Goal: Task Accomplishment & Management: Use online tool/utility

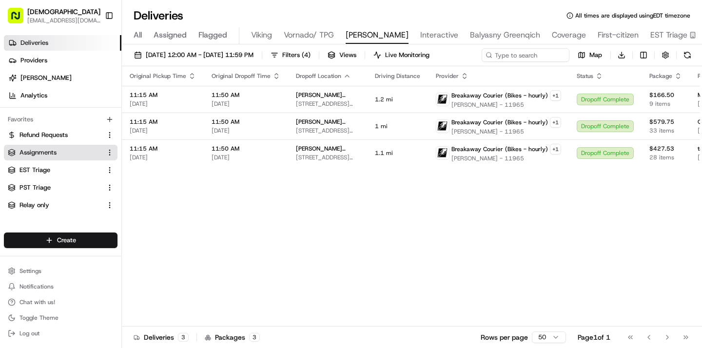
click at [60, 148] on link "Assignments" at bounding box center [55, 152] width 94 height 9
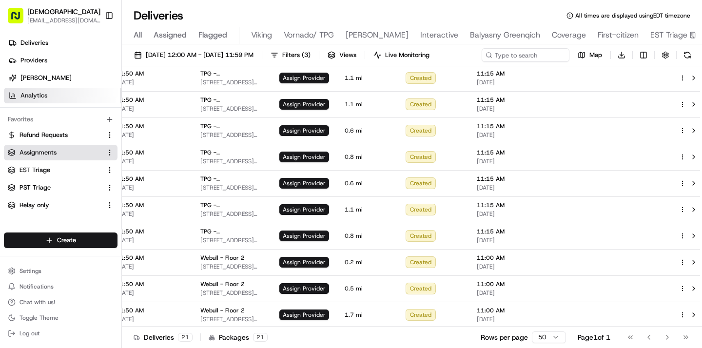
scroll to position [310, 173]
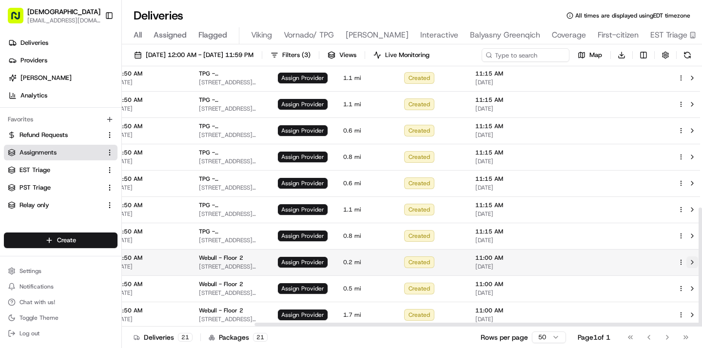
click at [686, 263] on button at bounding box center [692, 262] width 12 height 12
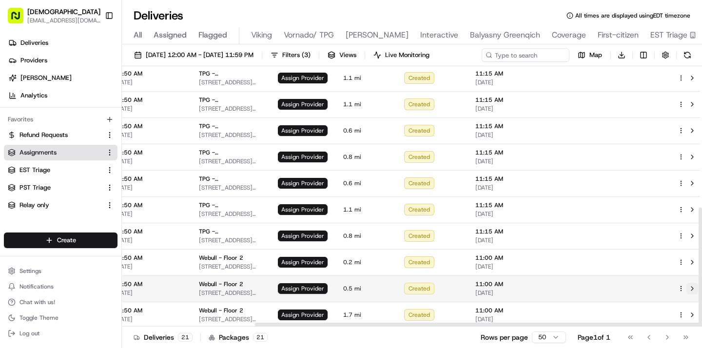
click at [686, 286] on button at bounding box center [692, 289] width 12 height 12
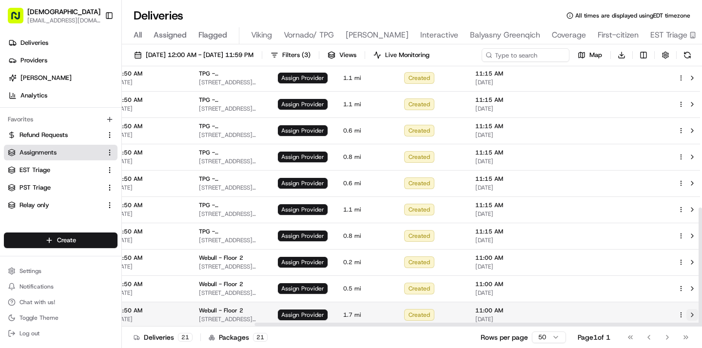
click at [686, 310] on button at bounding box center [692, 315] width 12 height 12
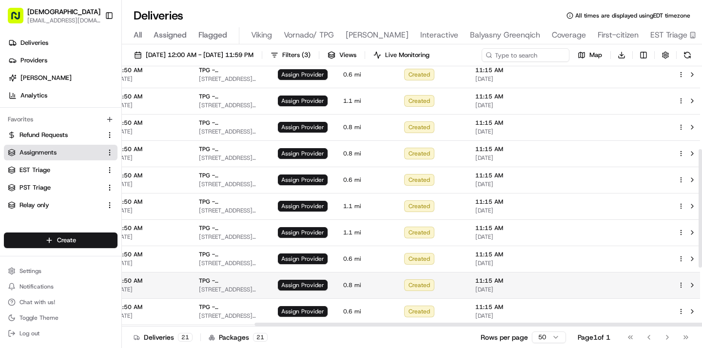
scroll to position [0, 173]
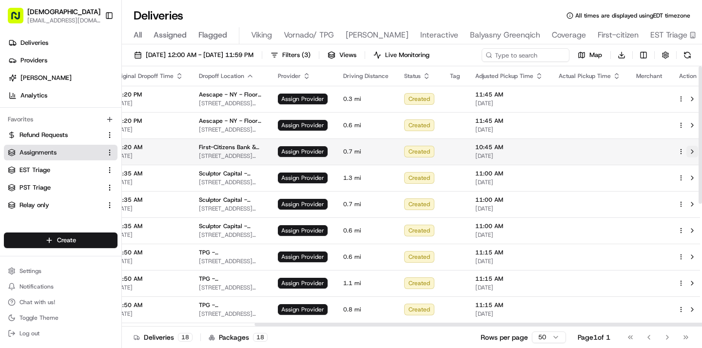
click at [686, 153] on button at bounding box center [692, 152] width 12 height 12
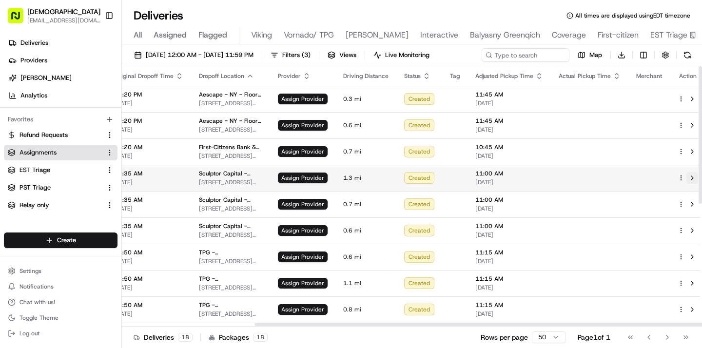
click at [687, 175] on button at bounding box center [692, 178] width 12 height 12
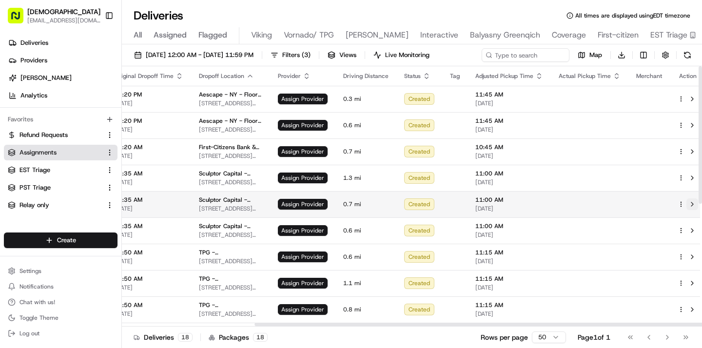
click at [686, 203] on button at bounding box center [692, 204] width 12 height 12
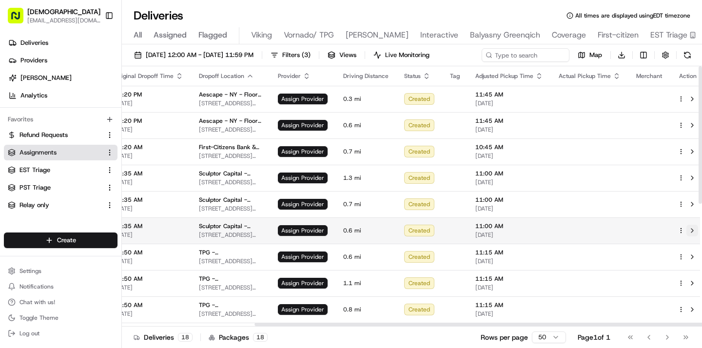
click at [686, 232] on button at bounding box center [692, 231] width 12 height 12
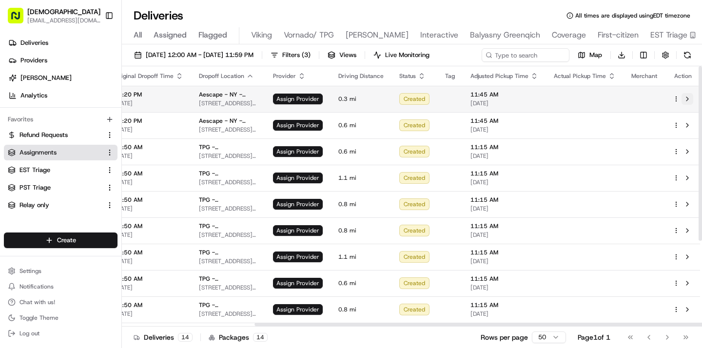
click at [687, 97] on button at bounding box center [687, 99] width 12 height 12
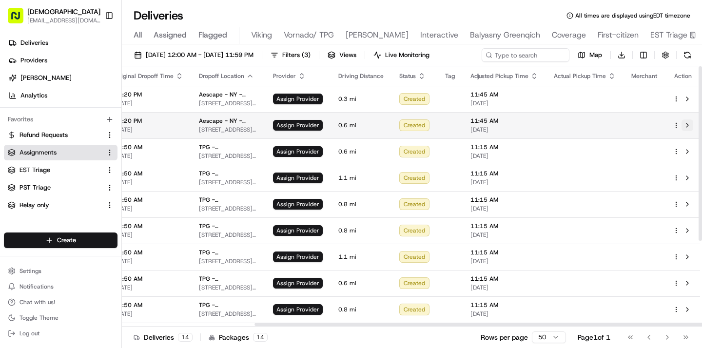
click at [685, 124] on button at bounding box center [687, 125] width 12 height 12
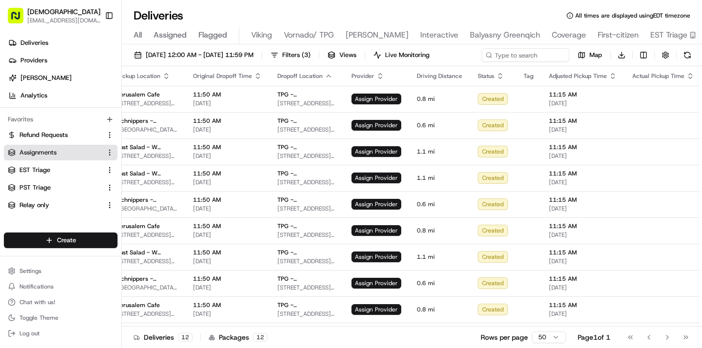
scroll to position [0, 0]
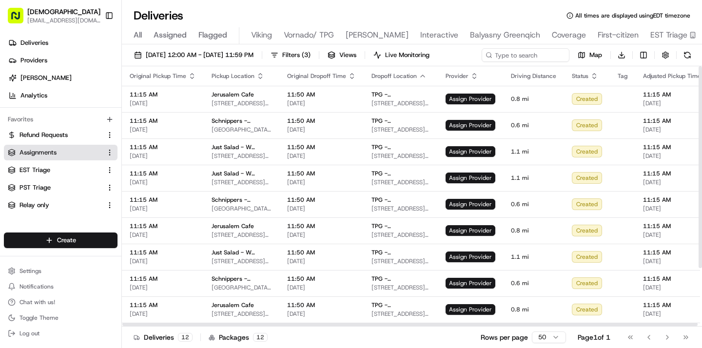
click at [259, 77] on icon "button" at bounding box center [260, 77] width 3 height 1
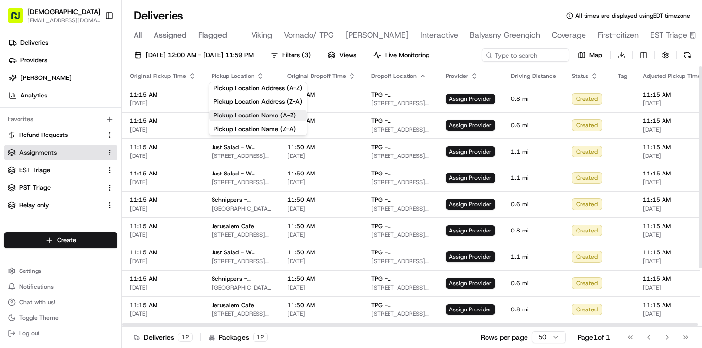
click at [252, 110] on button "Pickup Location Name (A-Z)" at bounding box center [257, 116] width 97 height 12
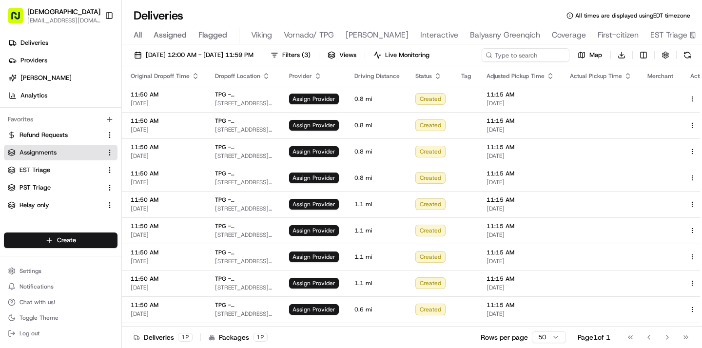
scroll to position [0, 173]
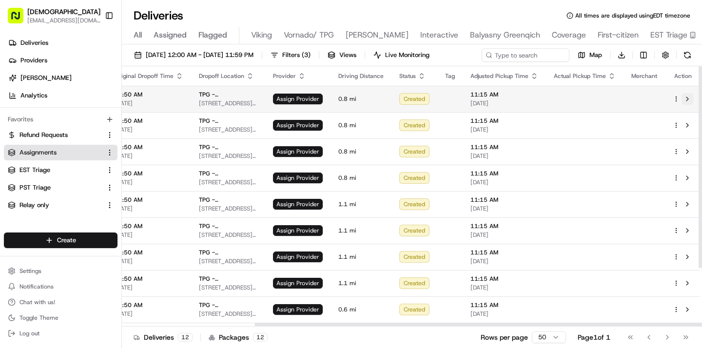
click at [685, 100] on button at bounding box center [687, 99] width 12 height 12
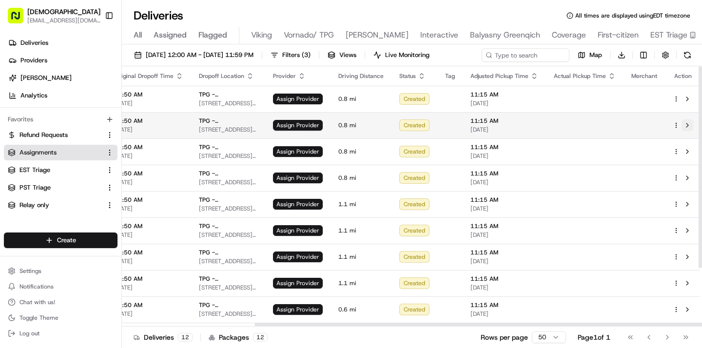
click at [686, 121] on button at bounding box center [687, 125] width 12 height 12
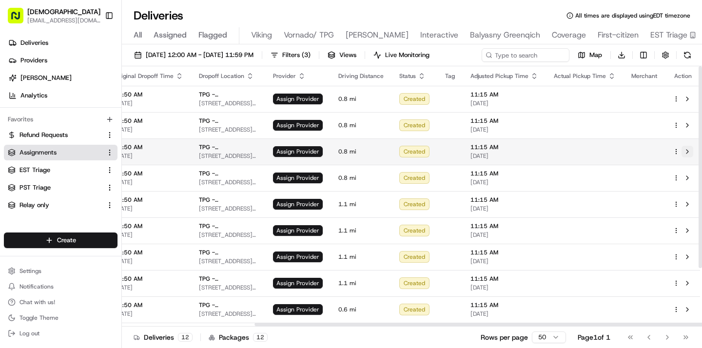
click at [684, 149] on button at bounding box center [687, 152] width 12 height 12
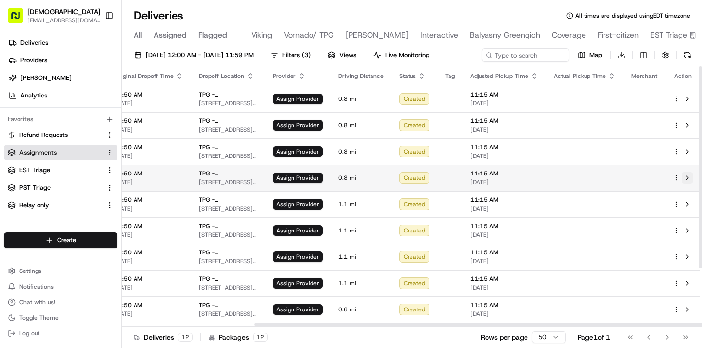
click at [685, 177] on button at bounding box center [687, 178] width 12 height 12
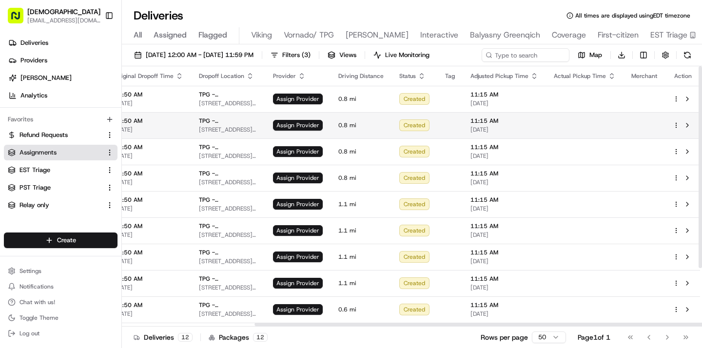
scroll to position [75, 173]
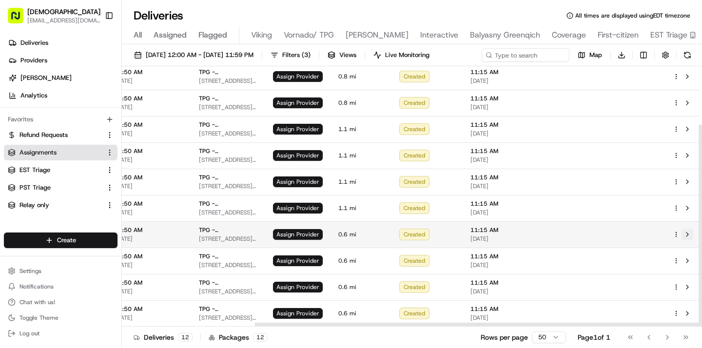
click at [687, 232] on button at bounding box center [687, 235] width 12 height 12
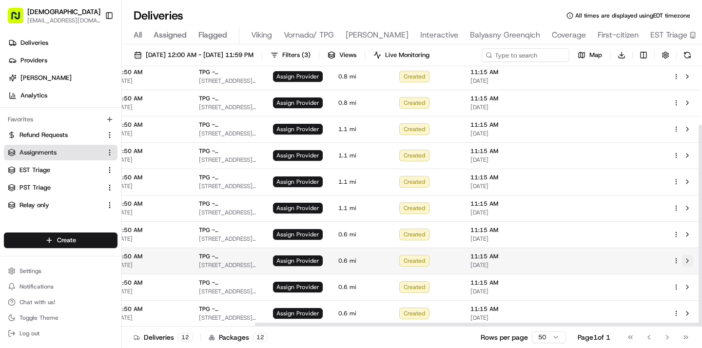
click at [686, 255] on button at bounding box center [687, 261] width 12 height 12
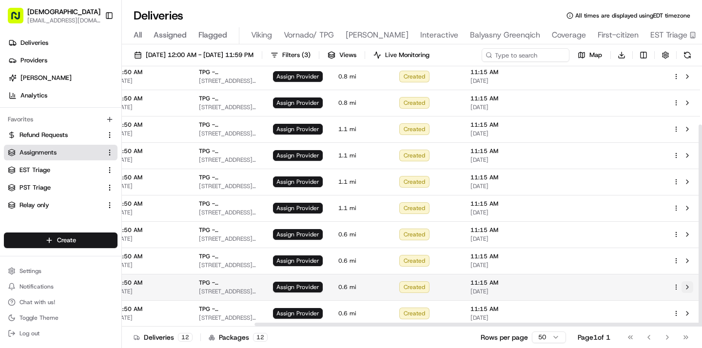
click at [685, 283] on button at bounding box center [687, 287] width 12 height 12
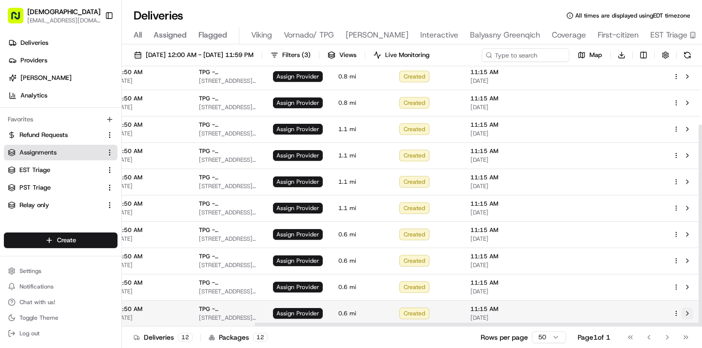
click at [687, 316] on button at bounding box center [687, 314] width 12 height 12
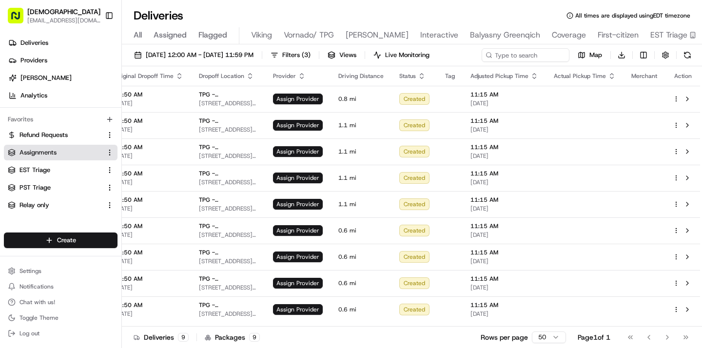
scroll to position [0, 173]
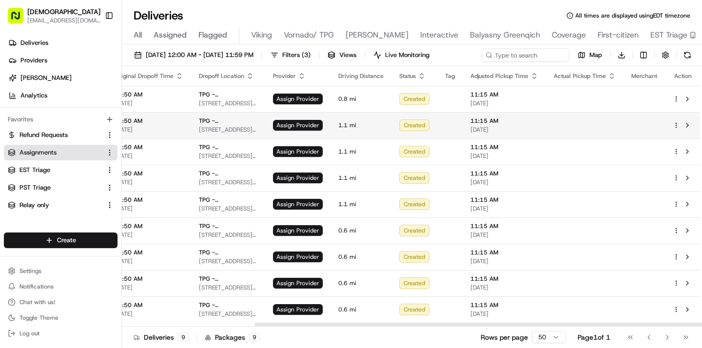
click at [683, 131] on td at bounding box center [683, 125] width 36 height 26
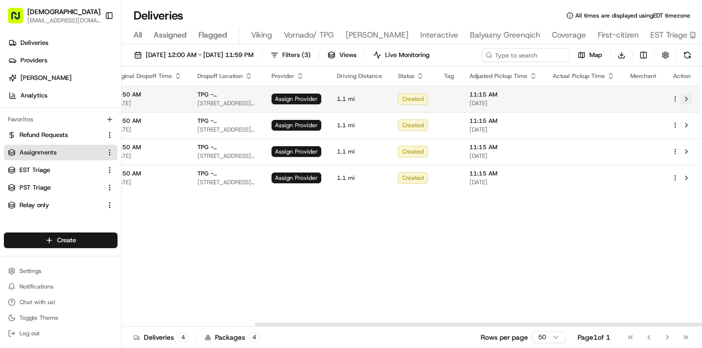
click at [689, 98] on button at bounding box center [686, 99] width 12 height 12
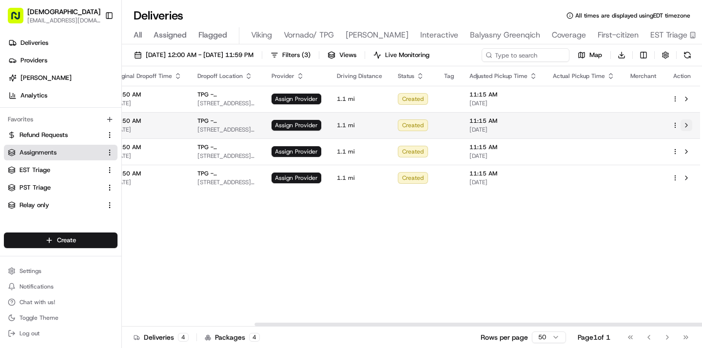
click at [687, 127] on button at bounding box center [686, 125] width 12 height 12
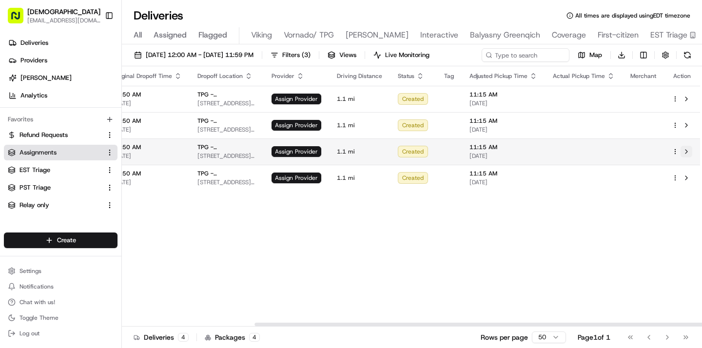
click at [686, 150] on button at bounding box center [686, 152] width 12 height 12
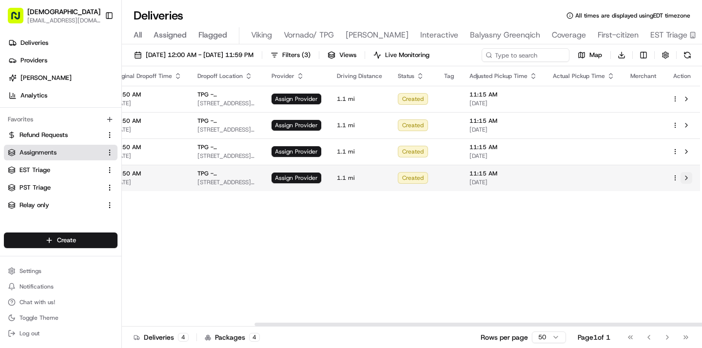
click at [684, 175] on button at bounding box center [686, 178] width 12 height 12
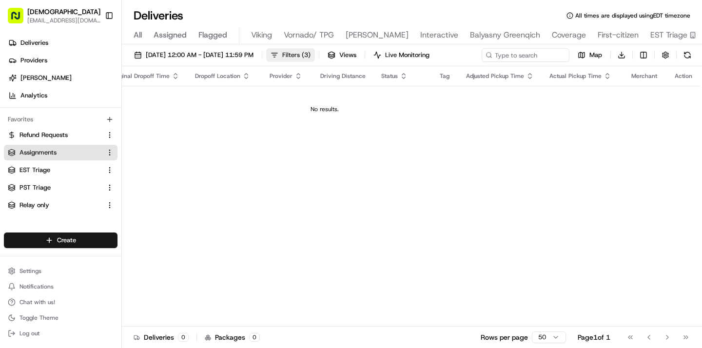
click at [310, 52] on span "( 3 )" at bounding box center [306, 55] width 9 height 9
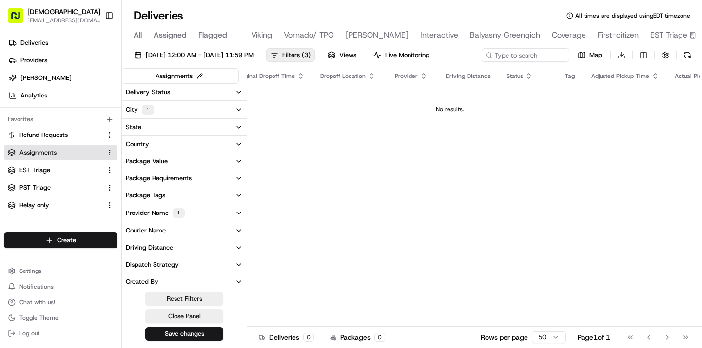
click at [229, 113] on button "City 1" at bounding box center [184, 110] width 125 height 18
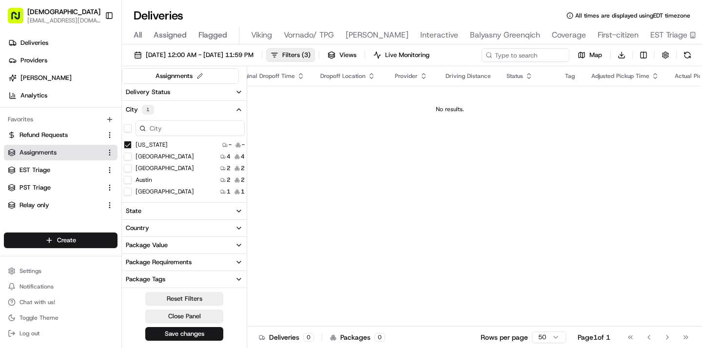
click at [128, 166] on button "Greenwich" at bounding box center [128, 168] width 8 height 8
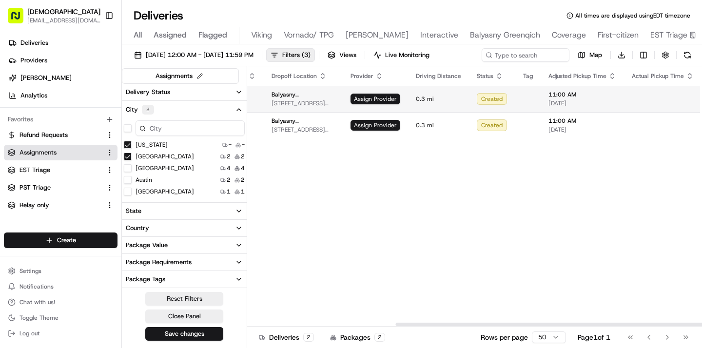
scroll to position [0, 298]
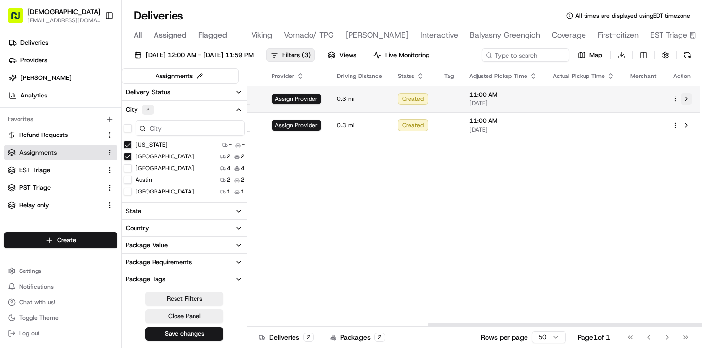
type button "on"
click at [686, 99] on button at bounding box center [686, 99] width 12 height 12
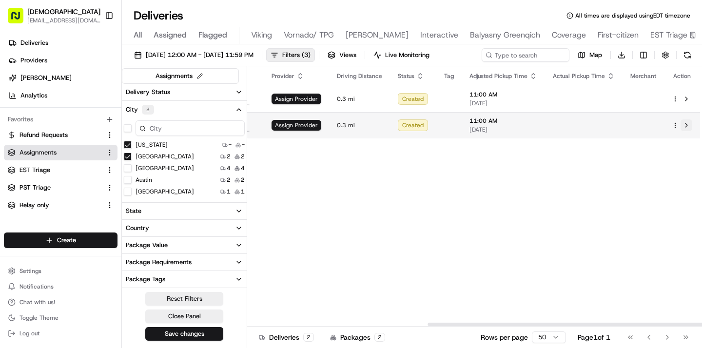
click at [686, 122] on button at bounding box center [686, 125] width 12 height 12
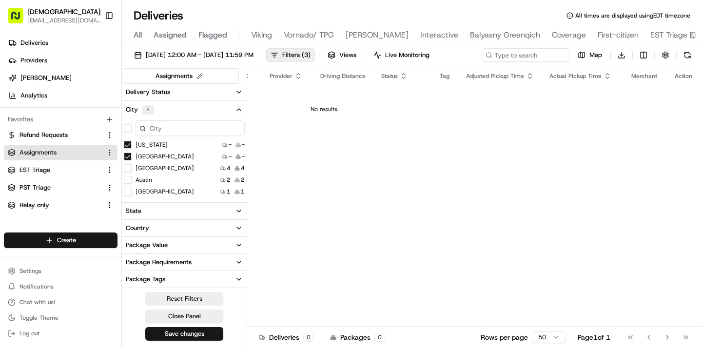
click at [126, 179] on button "Austin" at bounding box center [128, 180] width 8 height 8
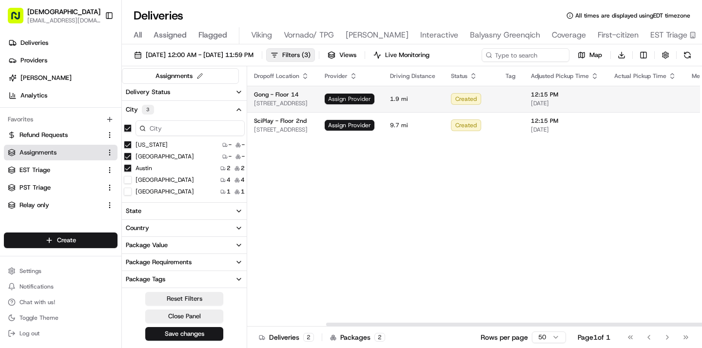
scroll to position [0, 298]
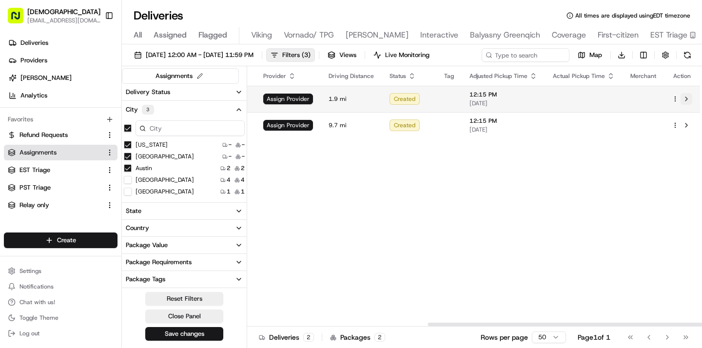
type button "on"
click at [684, 98] on button at bounding box center [686, 99] width 12 height 12
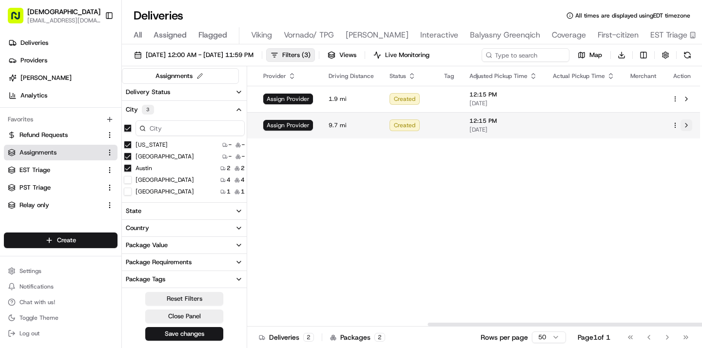
click at [685, 123] on button at bounding box center [686, 125] width 12 height 12
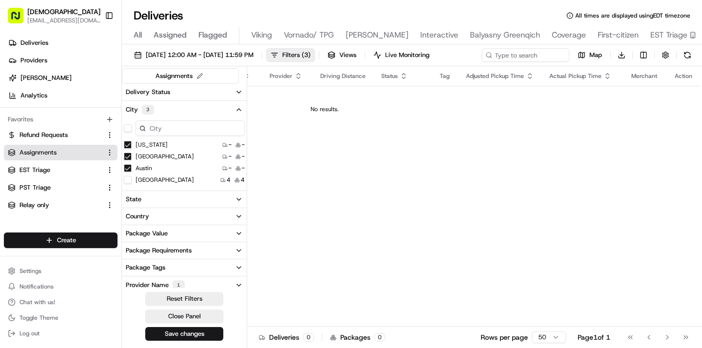
click at [128, 181] on button "on" at bounding box center [128, 180] width 8 height 8
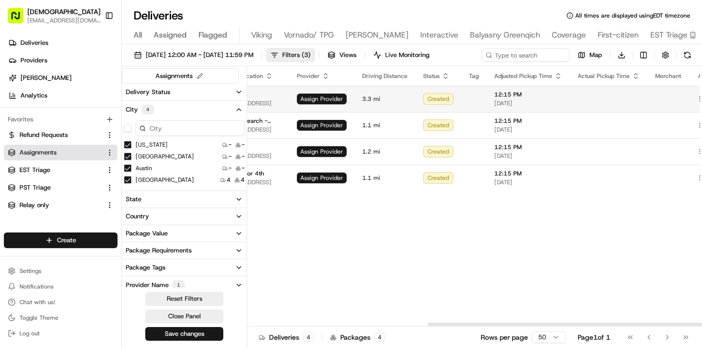
scroll to position [0, 298]
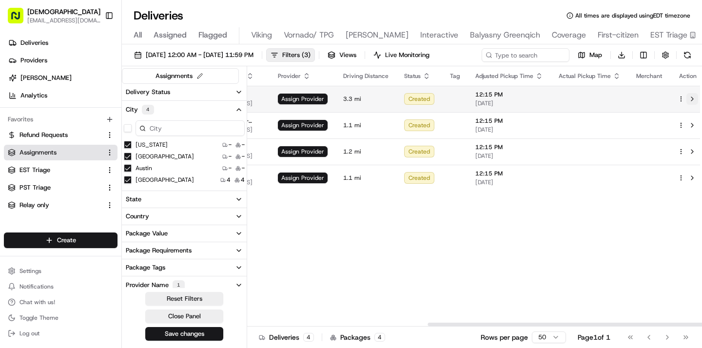
click at [686, 97] on button at bounding box center [692, 99] width 12 height 12
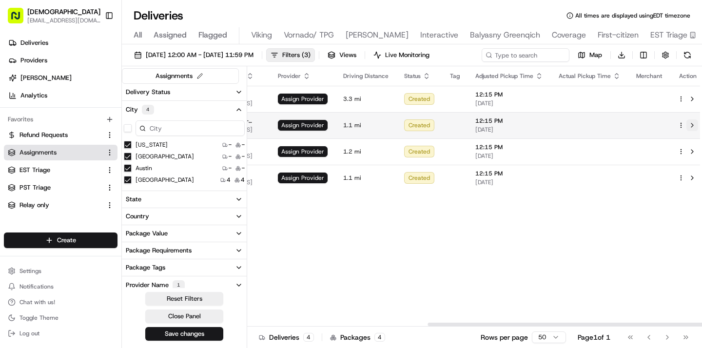
click at [687, 127] on button at bounding box center [692, 125] width 12 height 12
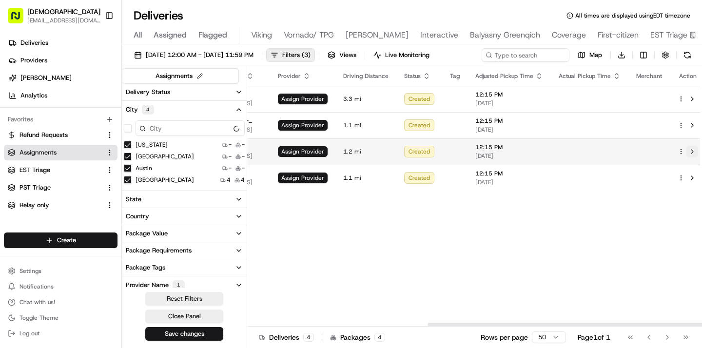
click at [686, 151] on button at bounding box center [692, 152] width 12 height 12
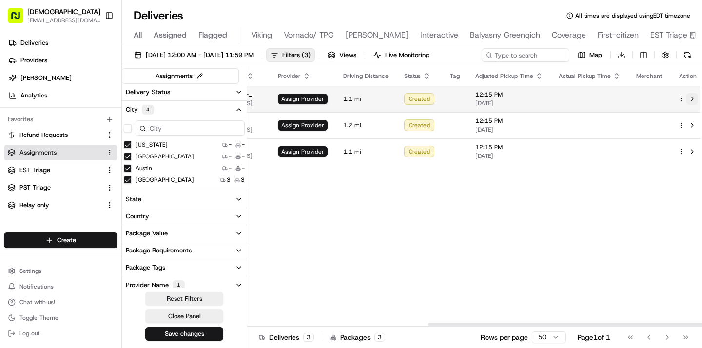
click at [686, 98] on button at bounding box center [692, 99] width 12 height 12
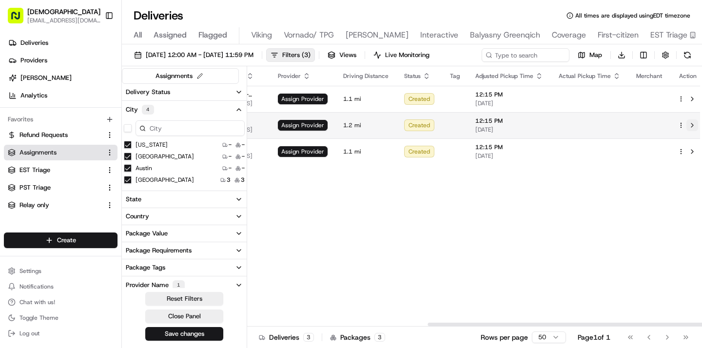
click at [687, 123] on button at bounding box center [692, 125] width 12 height 12
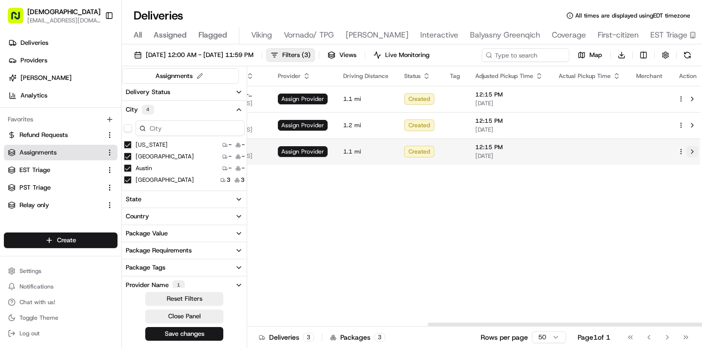
click at [686, 149] on button at bounding box center [692, 152] width 12 height 12
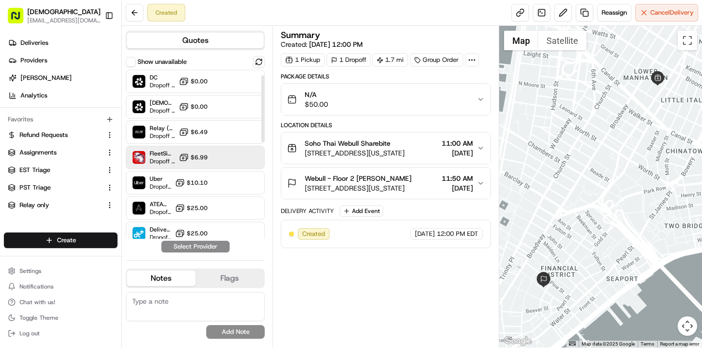
scroll to position [260, 0]
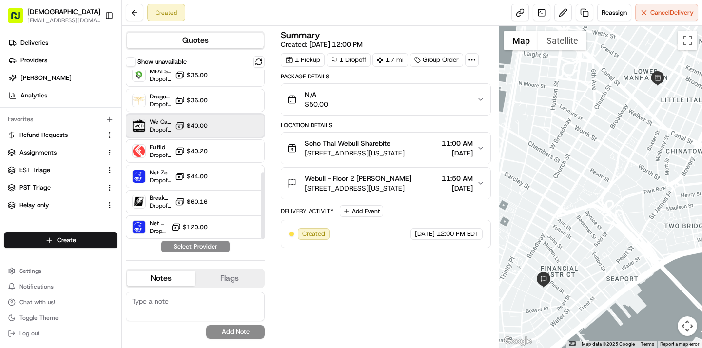
click at [216, 123] on div "We Can Deliver Boston Dropoff ETA - $40.00" at bounding box center [195, 125] width 139 height 23
click at [210, 249] on button "Assign Provider" at bounding box center [195, 247] width 69 height 12
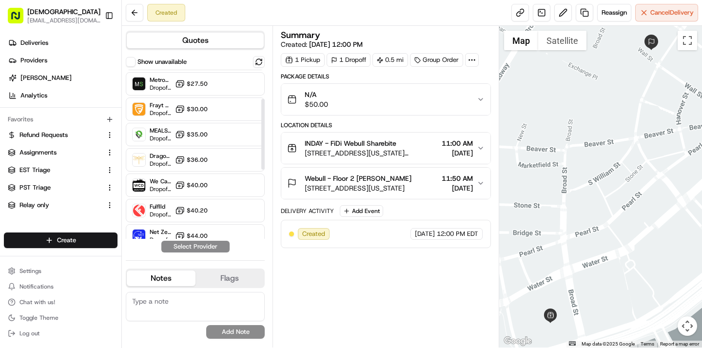
scroll to position [234, 0]
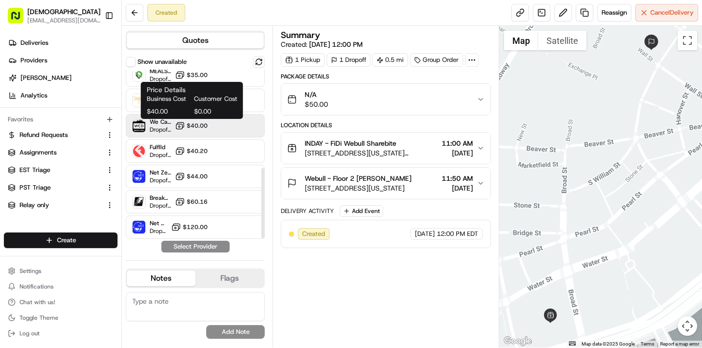
click at [203, 130] on button "$40.00" at bounding box center [191, 126] width 33 height 10
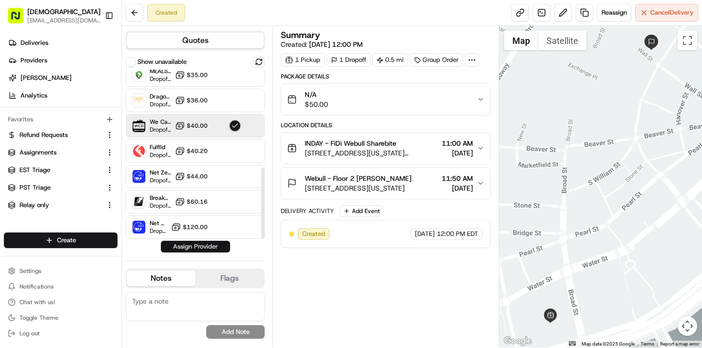
click at [198, 246] on button "Assign Provider" at bounding box center [195, 247] width 69 height 12
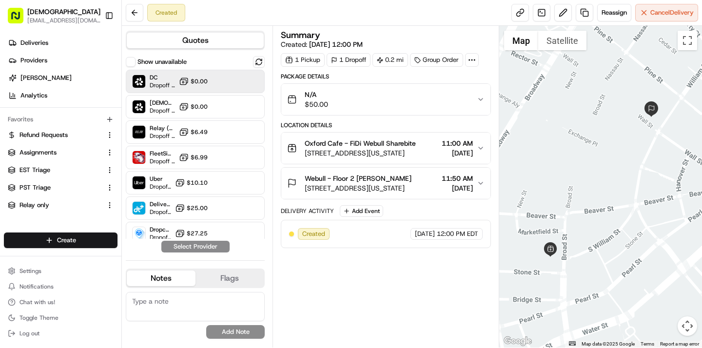
scroll to position [234, 0]
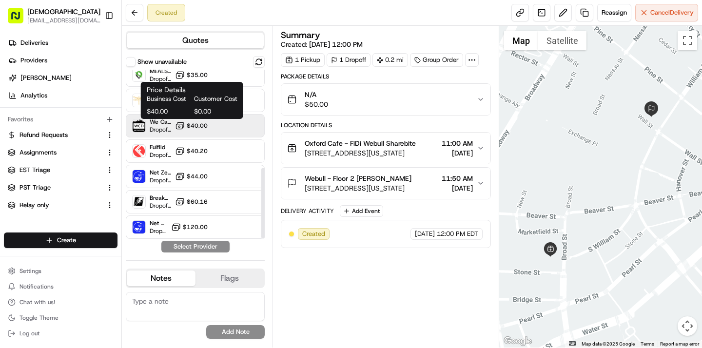
click at [198, 125] on span "$40.00" at bounding box center [197, 126] width 21 height 8
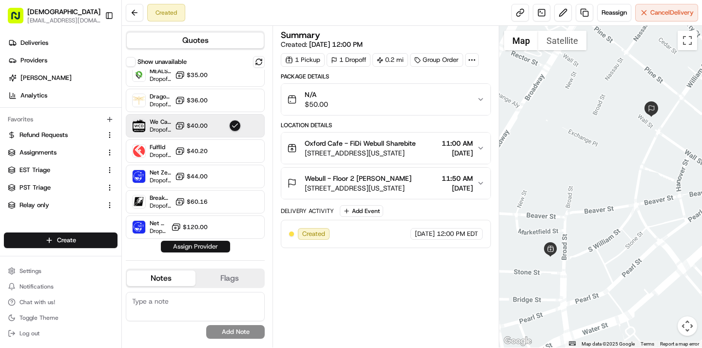
click at [193, 247] on button "Assign Provider" at bounding box center [195, 247] width 69 height 12
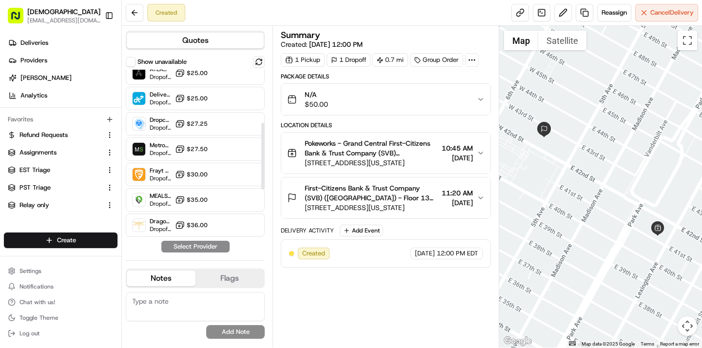
scroll to position [135, 0]
click at [224, 149] on div "MetroSpeedy (SB NYC) Dropoff ETA - $27.50" at bounding box center [195, 149] width 139 height 23
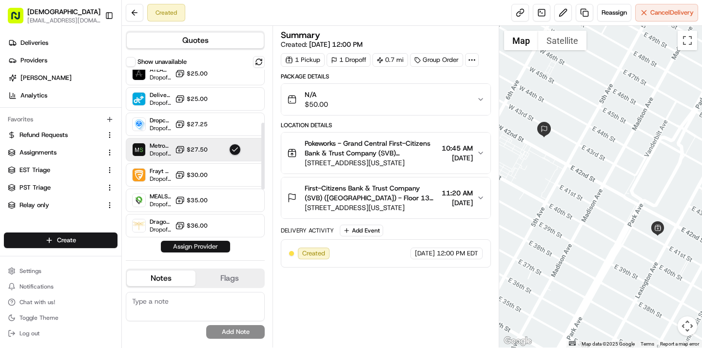
click at [209, 244] on button "Assign Provider" at bounding box center [195, 247] width 69 height 12
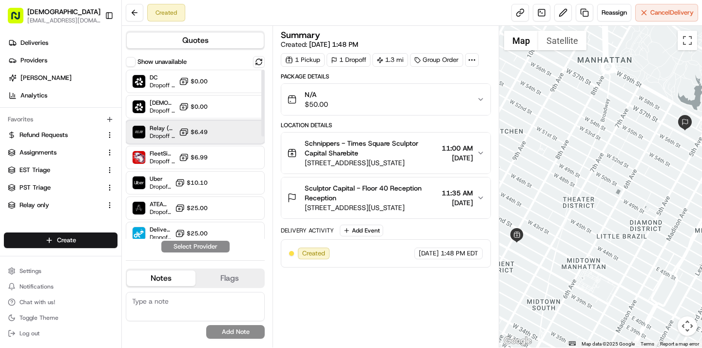
click at [215, 132] on div "Relay (On-Demand) - SB Dropoff ETA - $6.49" at bounding box center [195, 131] width 139 height 23
click at [207, 245] on button "Assign Provider" at bounding box center [195, 247] width 69 height 12
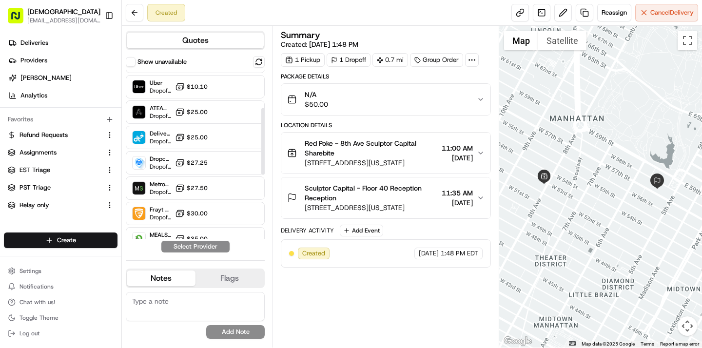
scroll to position [97, 0]
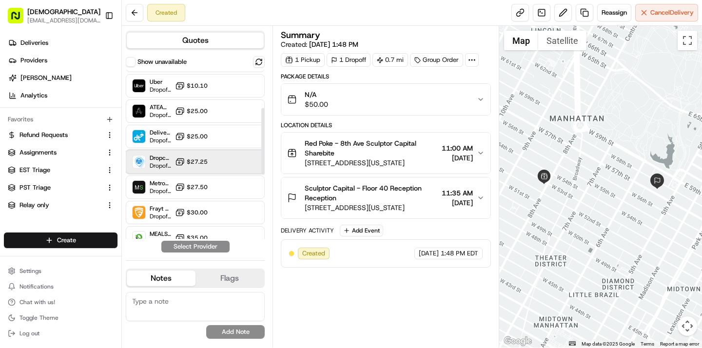
click at [190, 171] on div "Dropcar (NYC 1) Dropoff ETA 21 hours $27.25" at bounding box center [195, 161] width 139 height 23
click at [192, 246] on button "Assign Provider" at bounding box center [195, 247] width 69 height 12
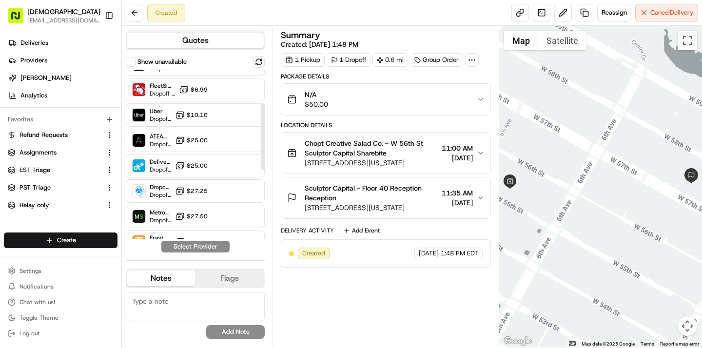
scroll to position [93, 0]
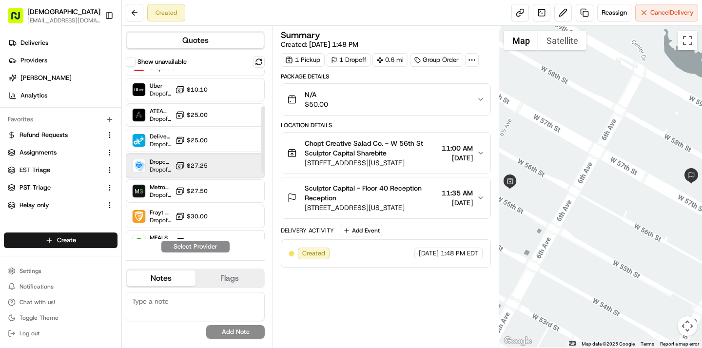
click at [170, 156] on div "Dropcar (NYC 1) Dropoff ETA 21 hours $27.25" at bounding box center [195, 165] width 139 height 23
click at [173, 247] on button "Assign Provider" at bounding box center [195, 247] width 69 height 12
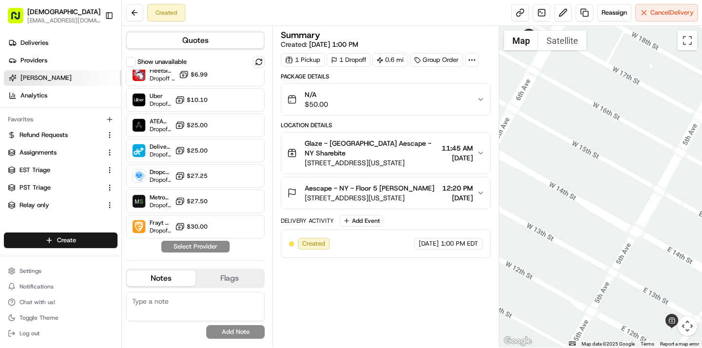
scroll to position [96, 0]
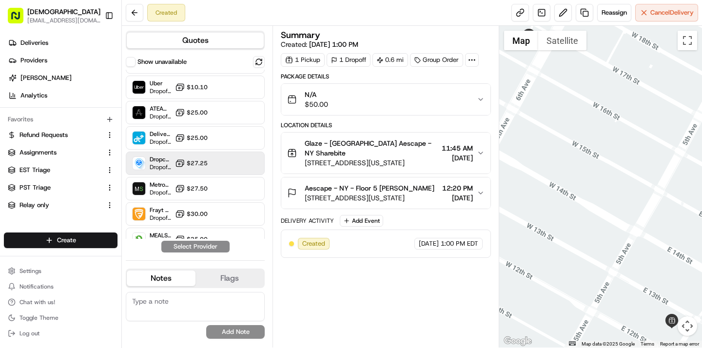
click at [188, 160] on span "$27.25" at bounding box center [197, 163] width 21 height 8
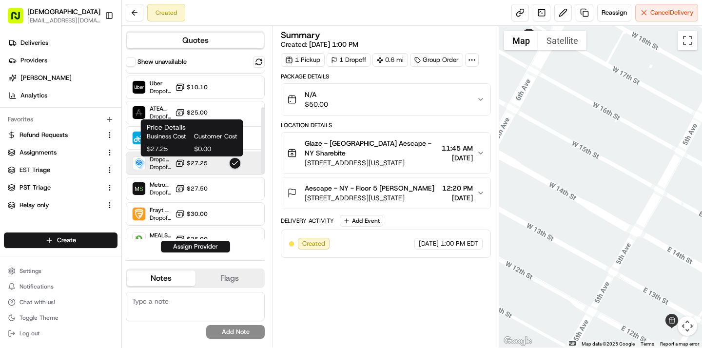
click at [188, 160] on span "$27.25" at bounding box center [197, 163] width 21 height 8
click at [201, 160] on span "$27.25" at bounding box center [197, 163] width 21 height 8
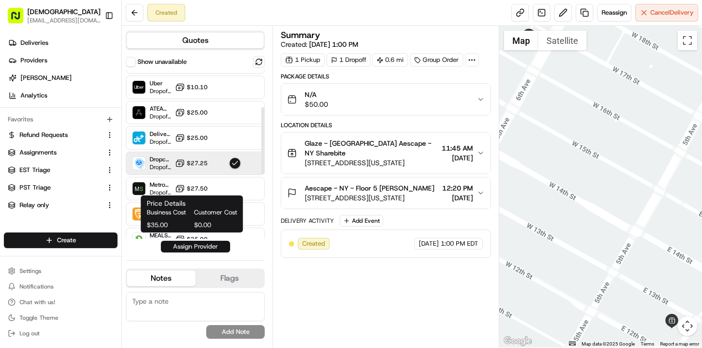
click at [199, 243] on button "Assign Provider" at bounding box center [195, 247] width 69 height 12
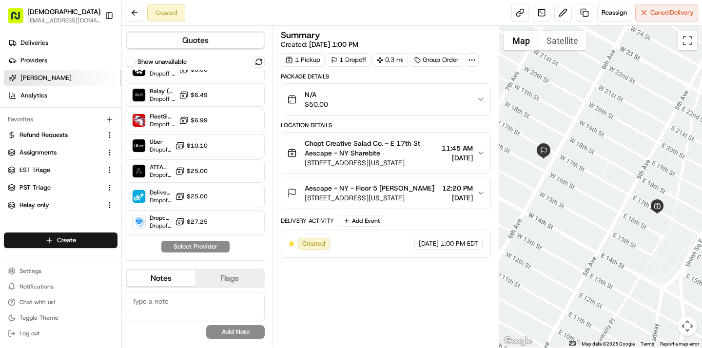
scroll to position [43, 0]
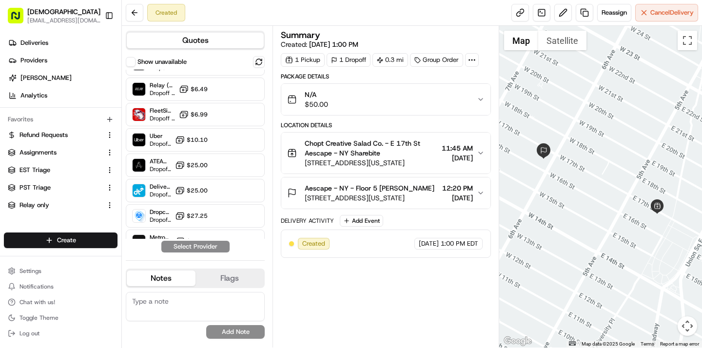
click at [380, 193] on span "[STREET_ADDRESS][US_STATE]" at bounding box center [370, 198] width 130 height 10
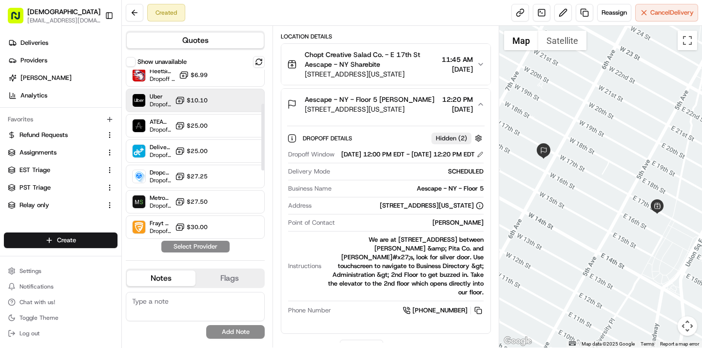
scroll to position [101, 0]
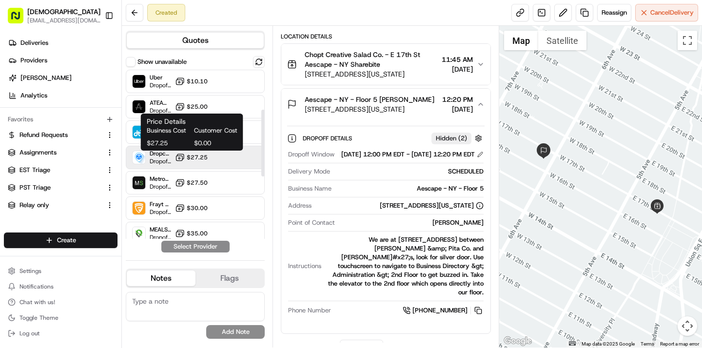
click at [184, 158] on icon at bounding box center [180, 156] width 6 height 5
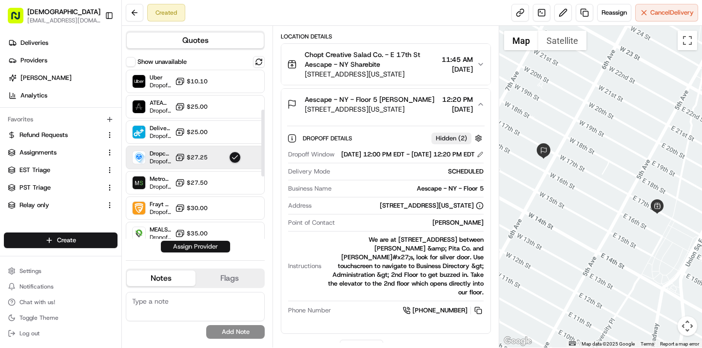
click at [191, 245] on button "Assign Provider" at bounding box center [195, 247] width 69 height 12
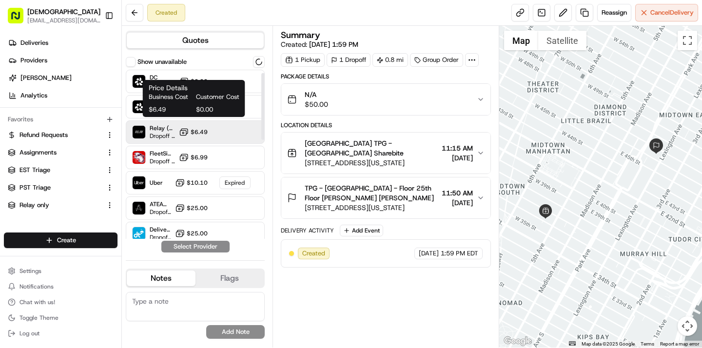
scroll to position [260, 0]
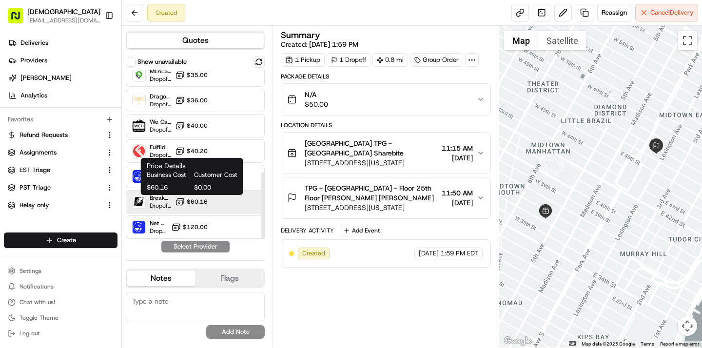
click at [181, 203] on icon at bounding box center [180, 202] width 10 height 10
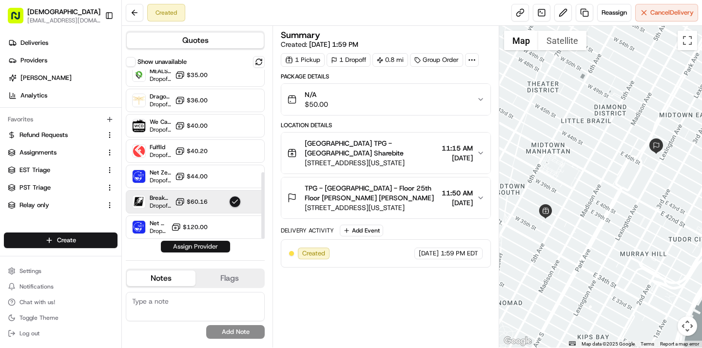
click at [182, 251] on button "Assign Provider" at bounding box center [195, 247] width 69 height 12
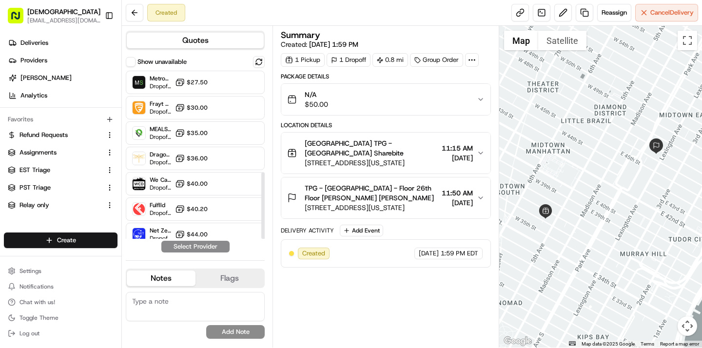
scroll to position [260, 0]
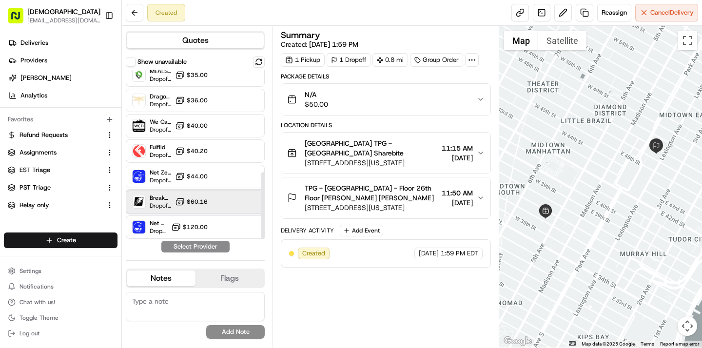
click at [208, 207] on div "Breakaway Courier (Bikes - hourly) Dropoff ETA - $60.16" at bounding box center [195, 201] width 139 height 23
click button "Assign Provider"
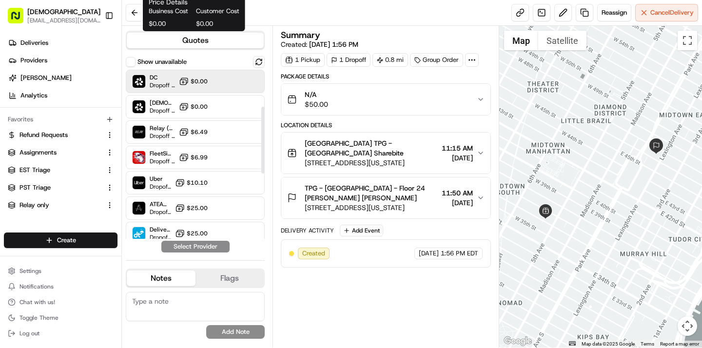
scroll to position [260, 0]
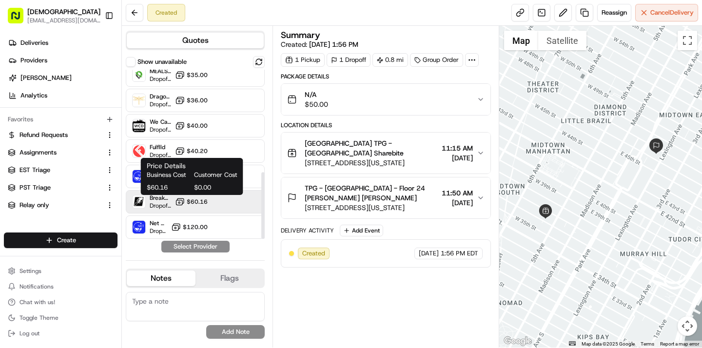
click at [182, 200] on icon at bounding box center [180, 202] width 10 height 10
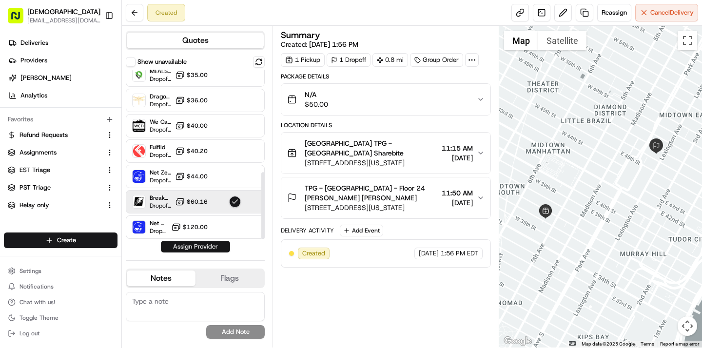
click at [185, 247] on button "Assign Provider" at bounding box center [195, 247] width 69 height 12
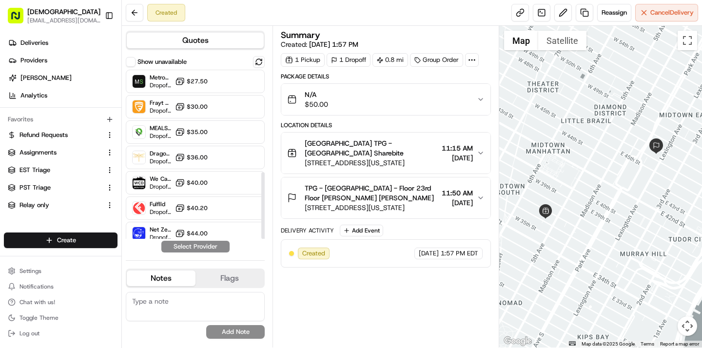
scroll to position [260, 0]
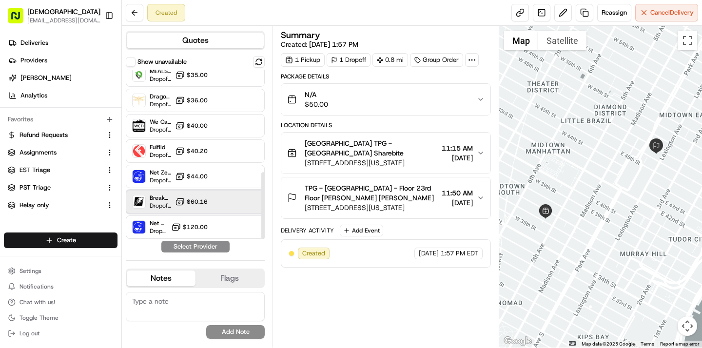
click at [183, 196] on div "Breakaway Courier (Bikes - hourly) Dropoff ETA - $60.16" at bounding box center [195, 201] width 139 height 23
click at [190, 251] on button "Assign Provider" at bounding box center [195, 247] width 69 height 12
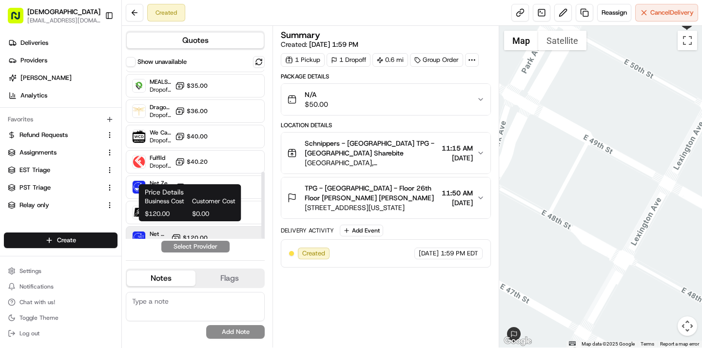
scroll to position [260, 0]
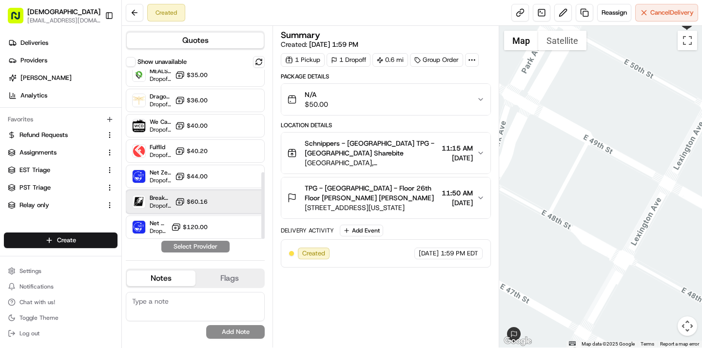
click at [254, 198] on div "Breakaway Courier (Bikes - hourly) Dropoff ETA - $60.16" at bounding box center [195, 201] width 139 height 23
click at [218, 244] on button "Assign Provider" at bounding box center [195, 247] width 69 height 12
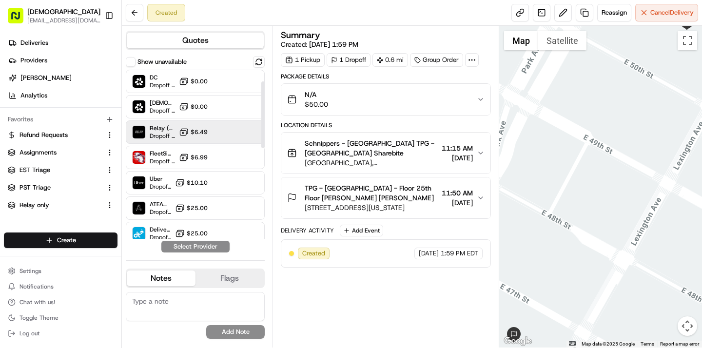
scroll to position [260, 0]
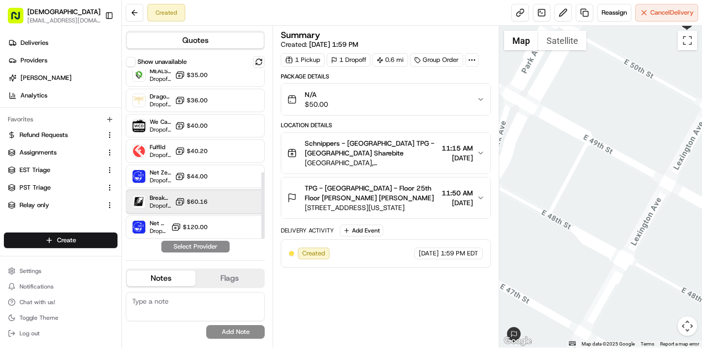
click at [172, 198] on div "Breakaway Courier (Bikes - hourly) Dropoff ETA - $60.16" at bounding box center [195, 201] width 139 height 23
click at [187, 248] on button "Assign Provider" at bounding box center [195, 247] width 69 height 12
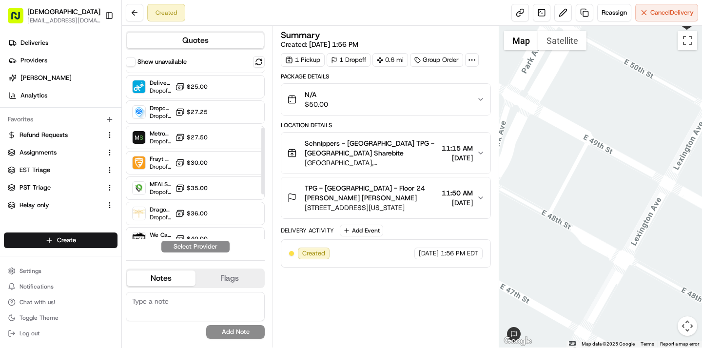
scroll to position [260, 0]
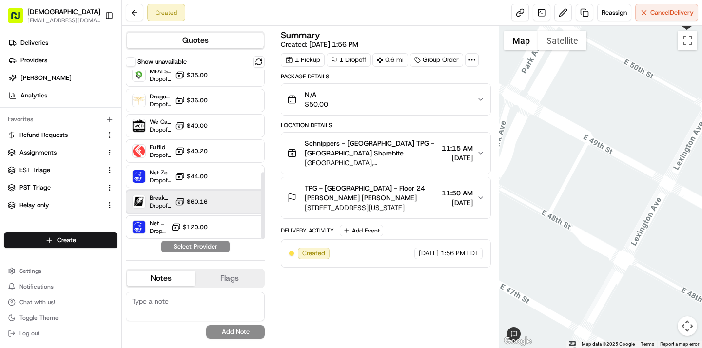
click at [171, 205] on span "Dropoff ETA -" at bounding box center [160, 206] width 21 height 8
click at [174, 241] on button "Assign Provider" at bounding box center [195, 247] width 69 height 12
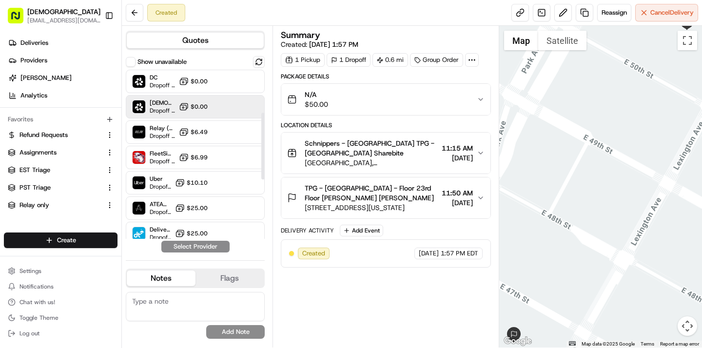
scroll to position [260, 0]
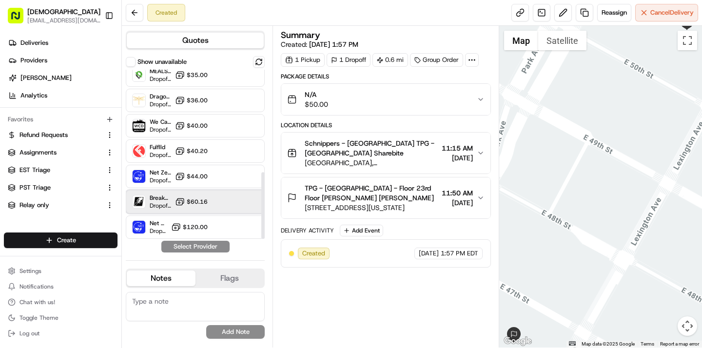
click at [165, 196] on span "Breakaway Courier (Bikes - hourly)" at bounding box center [160, 198] width 21 height 8
click at [177, 245] on button "Assign Provider" at bounding box center [195, 247] width 69 height 12
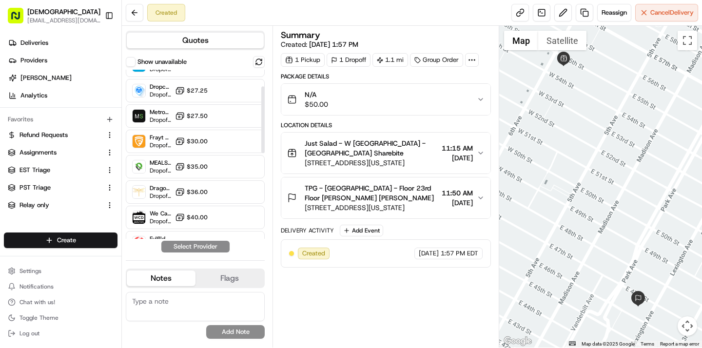
scroll to position [260, 0]
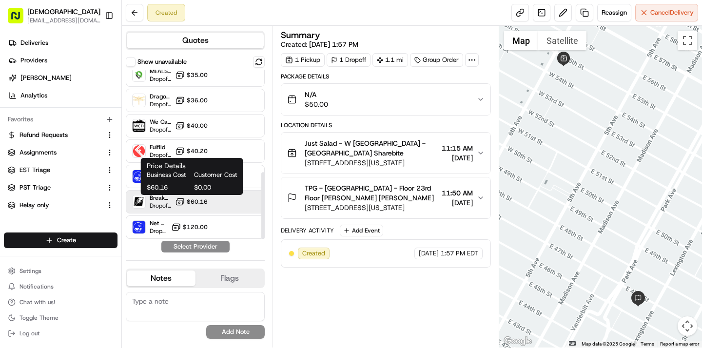
click at [186, 197] on button "$60.16" at bounding box center [191, 202] width 33 height 10
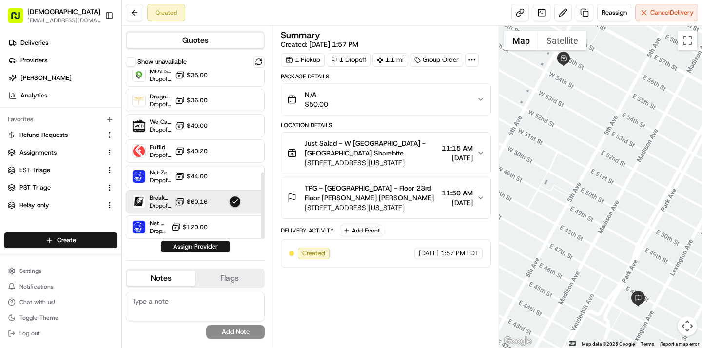
click at [194, 254] on div "Quotes Show unavailable DC Dropoff ETA - $0.00 Sharebite Dropoff ETA - $0.00 Re…" at bounding box center [197, 187] width 151 height 322
click at [197, 248] on button "Assign Provider" at bounding box center [195, 247] width 69 height 12
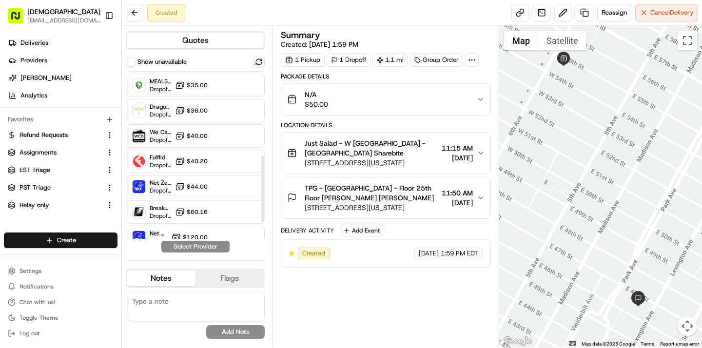
scroll to position [260, 0]
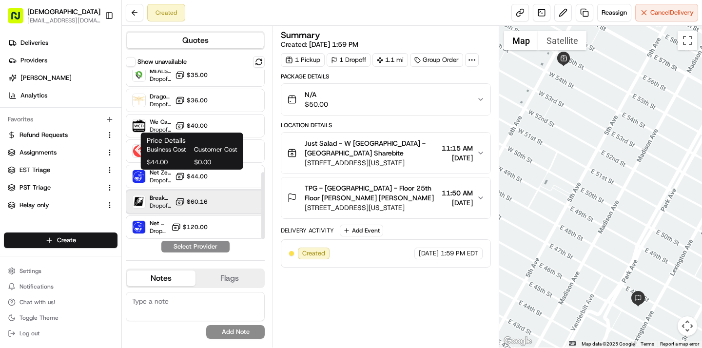
click at [195, 195] on div "Breakaway Courier (Bikes - hourly) Dropoff ETA - $60.16" at bounding box center [195, 201] width 139 height 23
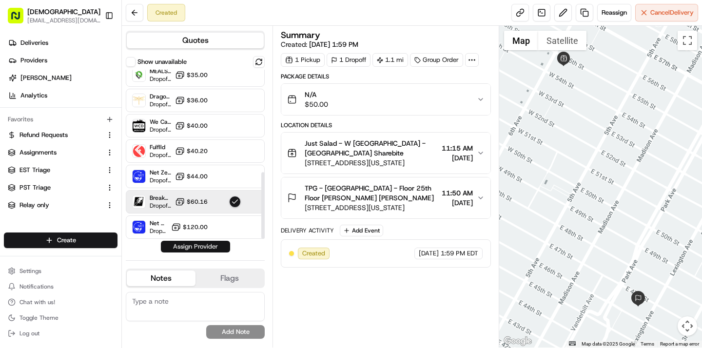
click at [191, 246] on button "Assign Provider" at bounding box center [195, 247] width 69 height 12
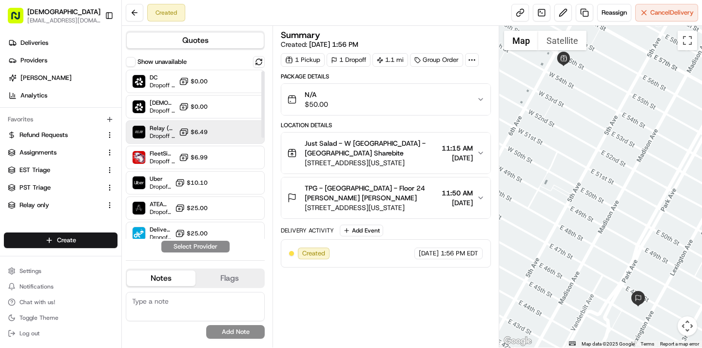
scroll to position [260, 0]
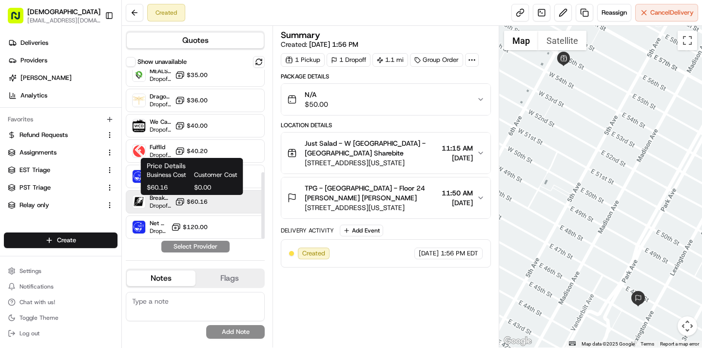
click at [183, 202] on rect at bounding box center [179, 202] width 6 height 5
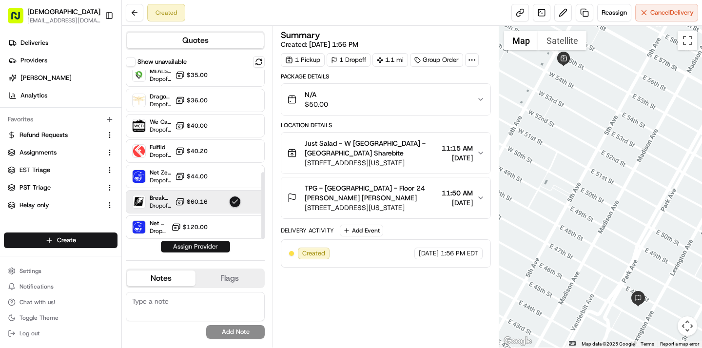
click at [182, 245] on button "Assign Provider" at bounding box center [195, 247] width 69 height 12
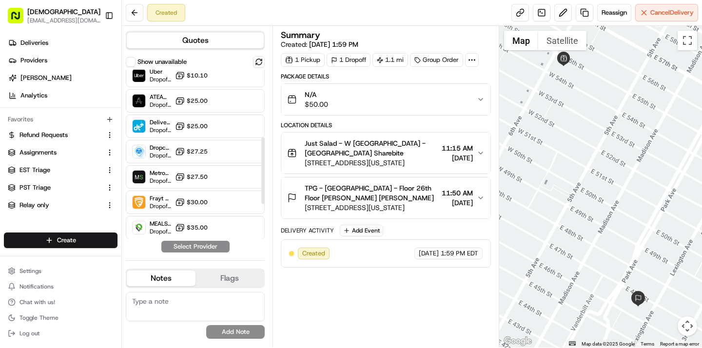
scroll to position [260, 0]
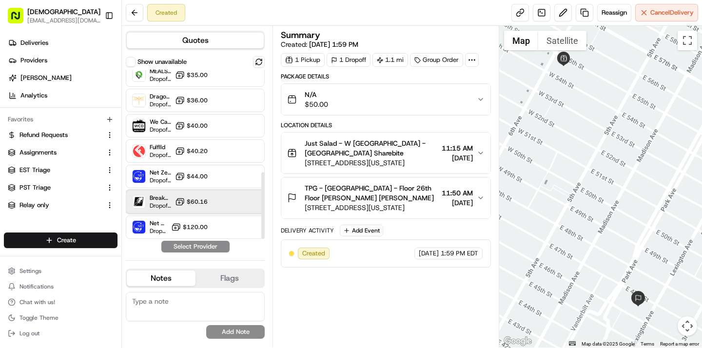
click at [169, 197] on span "Breakaway Courier (Bikes - hourly)" at bounding box center [160, 198] width 21 height 8
click at [174, 246] on button "Assign Provider" at bounding box center [195, 247] width 69 height 12
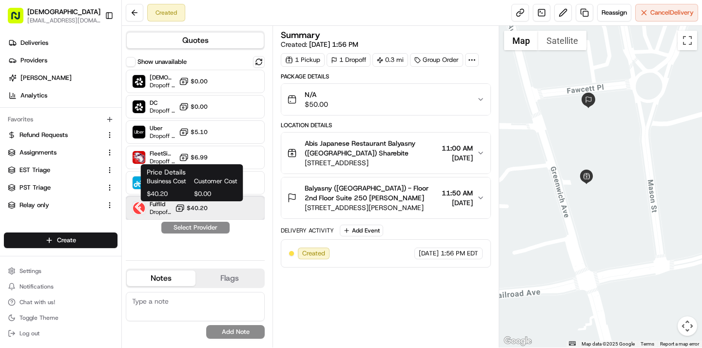
click at [193, 213] on div "Fulflld Dropoff ETA - $40.20" at bounding box center [195, 207] width 139 height 23
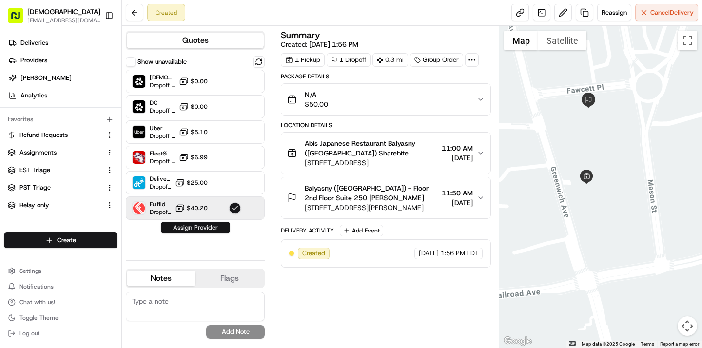
click at [194, 226] on button "Assign Provider" at bounding box center [195, 228] width 69 height 12
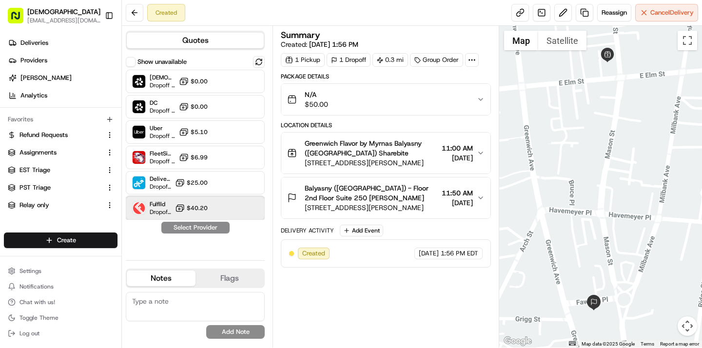
click at [200, 202] on div "Fulflld Dropoff ETA - $40.20" at bounding box center [195, 207] width 139 height 23
click at [206, 228] on button "Assign Provider" at bounding box center [195, 228] width 69 height 12
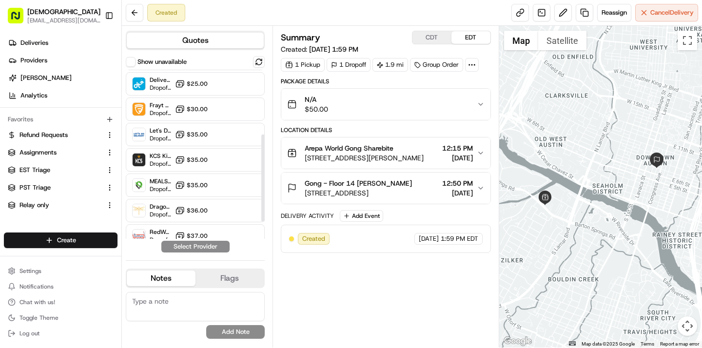
scroll to position [125, 0]
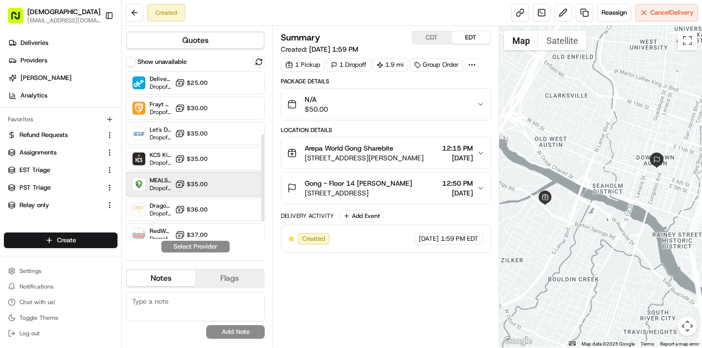
click at [235, 174] on div "MEALS NOW Dropoff ETA - $35.00" at bounding box center [195, 184] width 139 height 23
click at [216, 244] on button "Assign Provider" at bounding box center [195, 247] width 69 height 12
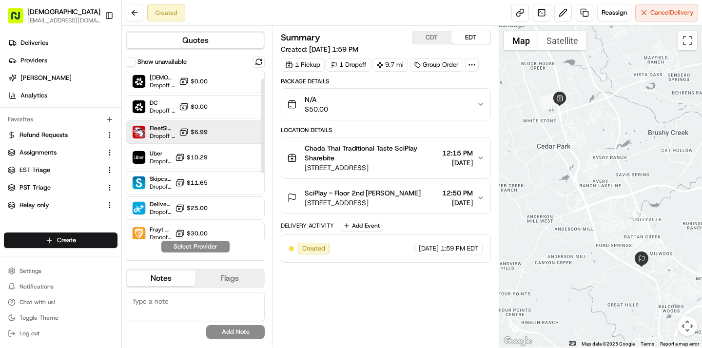
scroll to position [133, 0]
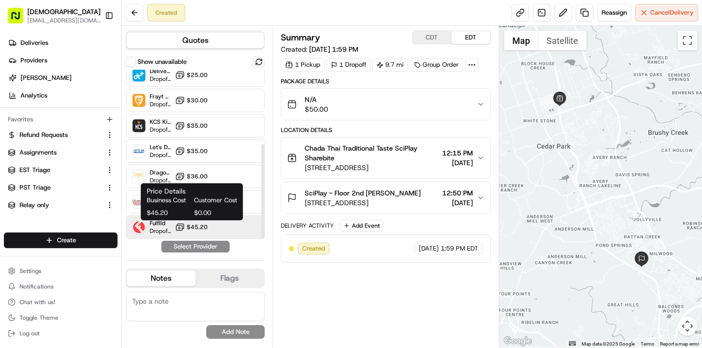
click at [176, 224] on icon at bounding box center [180, 227] width 10 height 10
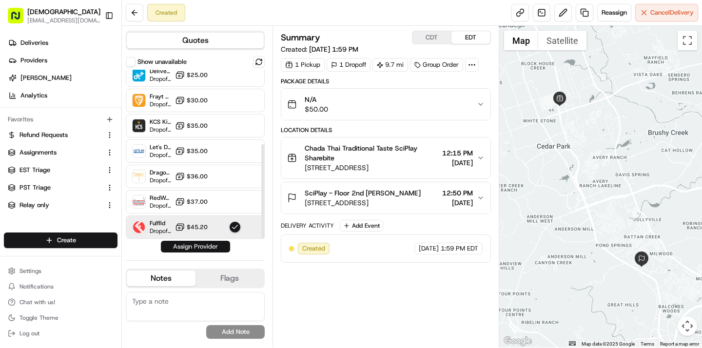
click at [179, 246] on button "Assign Provider" at bounding box center [195, 247] width 69 height 12
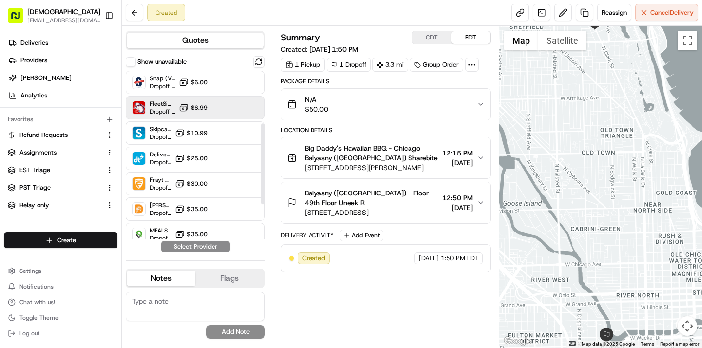
scroll to position [184, 0]
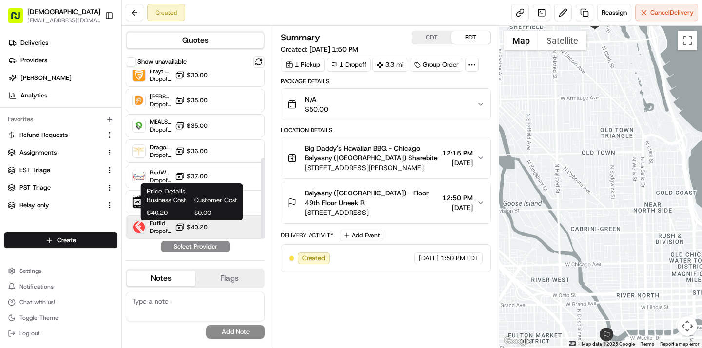
click at [179, 226] on icon at bounding box center [180, 227] width 10 height 10
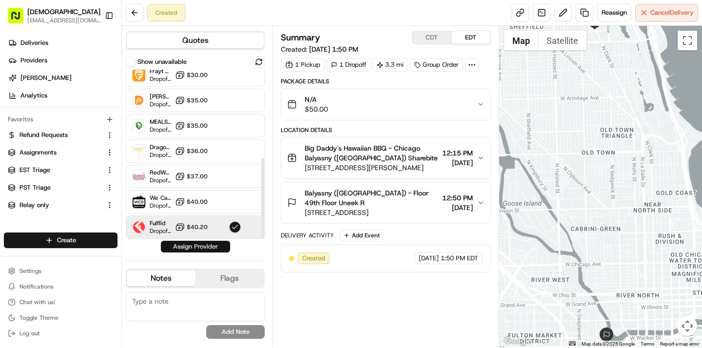
click at [181, 241] on button "Assign Provider" at bounding box center [195, 247] width 69 height 12
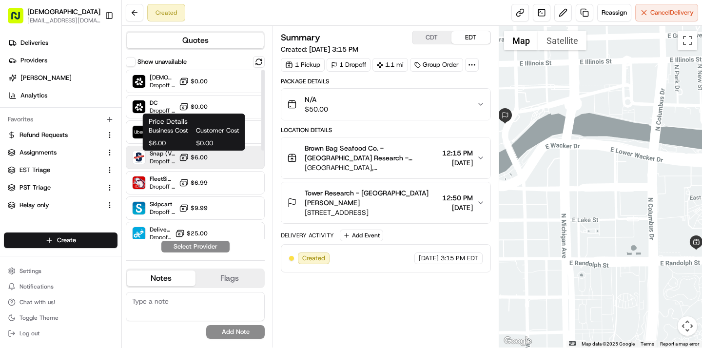
click at [207, 153] on button "$6.00" at bounding box center [193, 158] width 29 height 10
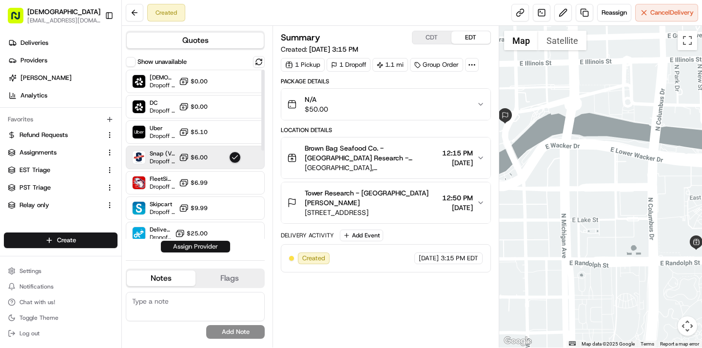
click at [198, 250] on button "Assign Provider" at bounding box center [195, 247] width 69 height 12
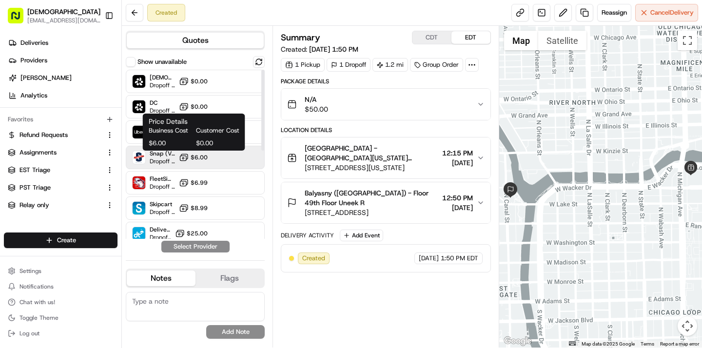
click at [184, 153] on icon at bounding box center [184, 158] width 10 height 10
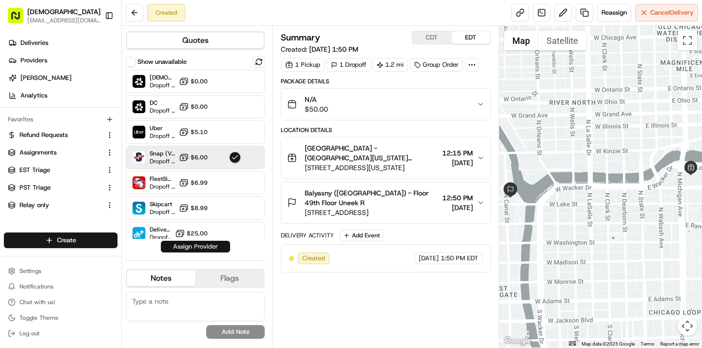
click at [191, 249] on button "Assign Provider" at bounding box center [195, 247] width 69 height 12
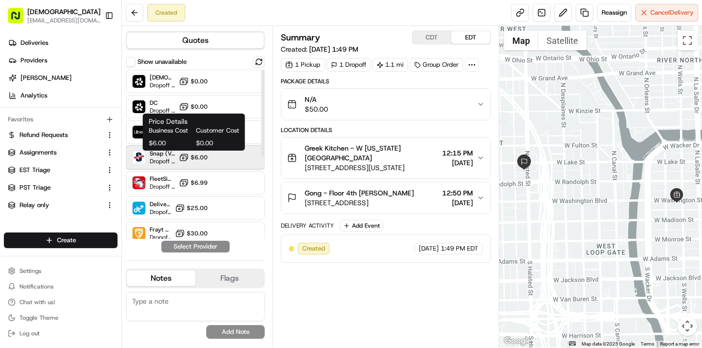
click at [185, 162] on div "Snap (Vromo) Dropoff ETA - $6.00" at bounding box center [195, 157] width 139 height 23
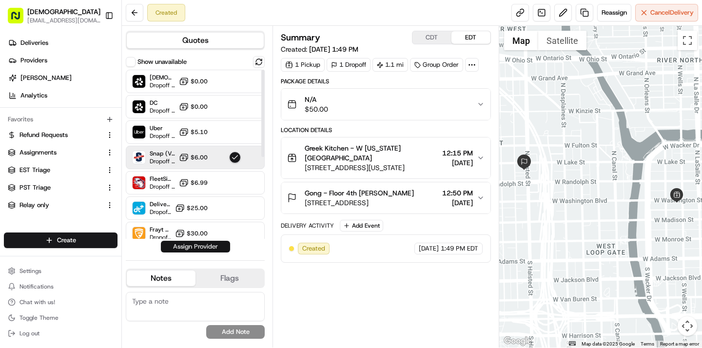
click at [195, 248] on button "Assign Provider" at bounding box center [195, 247] width 69 height 12
